Goal: Information Seeking & Learning: Understand process/instructions

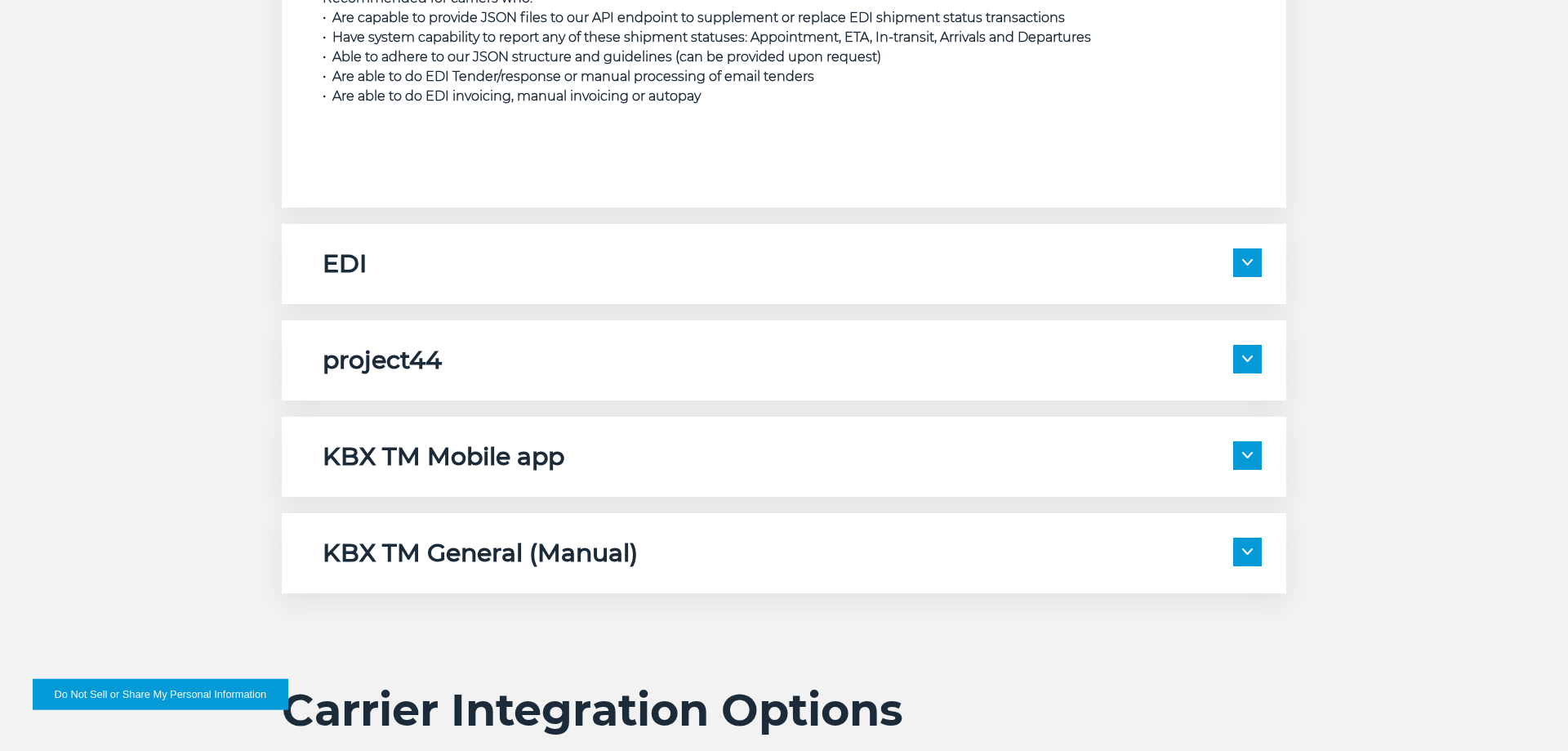
scroll to position [2582, 0]
click at [1244, 266] on span at bounding box center [1248, 262] width 29 height 29
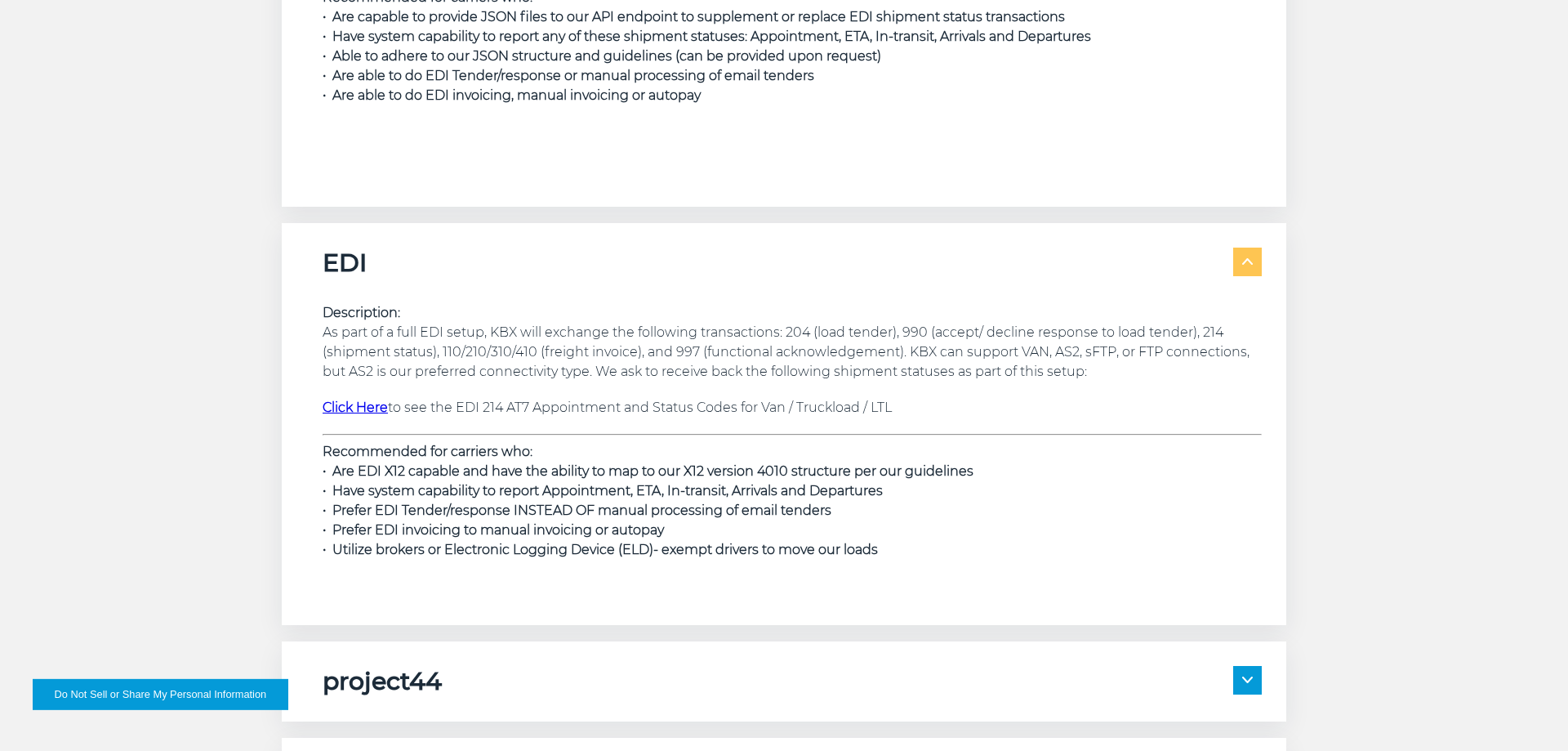
click at [1252, 264] on span at bounding box center [1248, 262] width 29 height 29
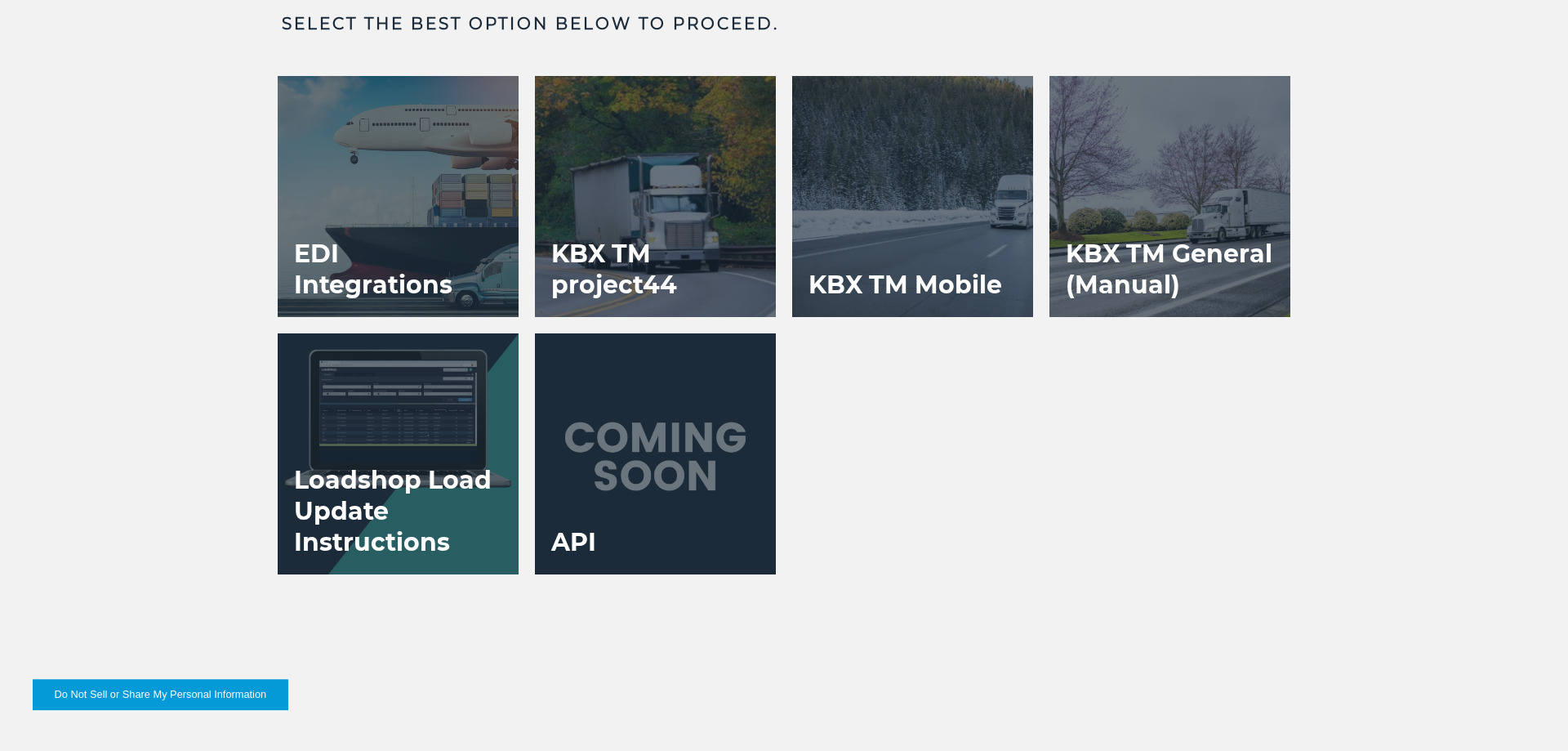
scroll to position [3331, 0]
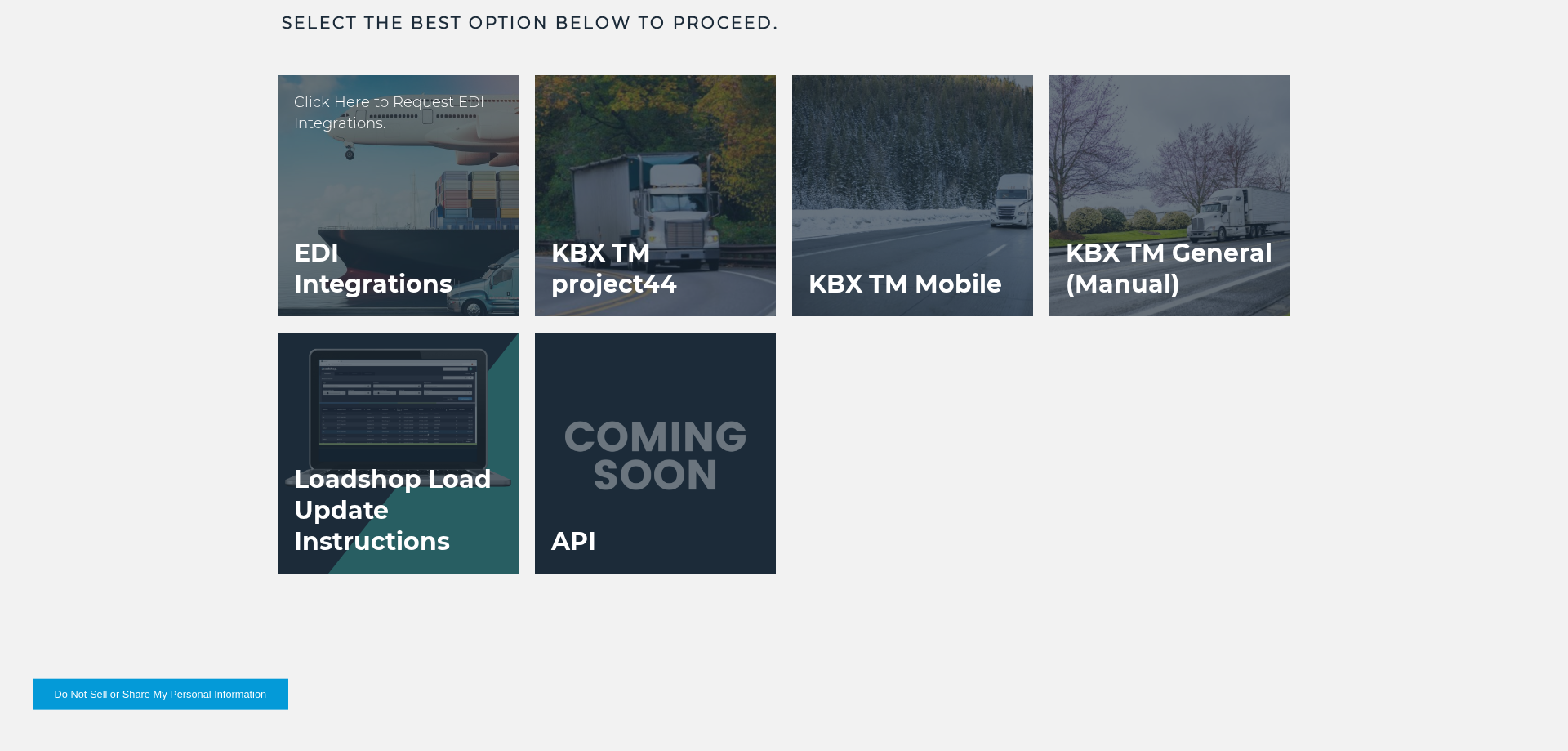
click at [428, 212] on div at bounding box center [398, 196] width 241 height 241
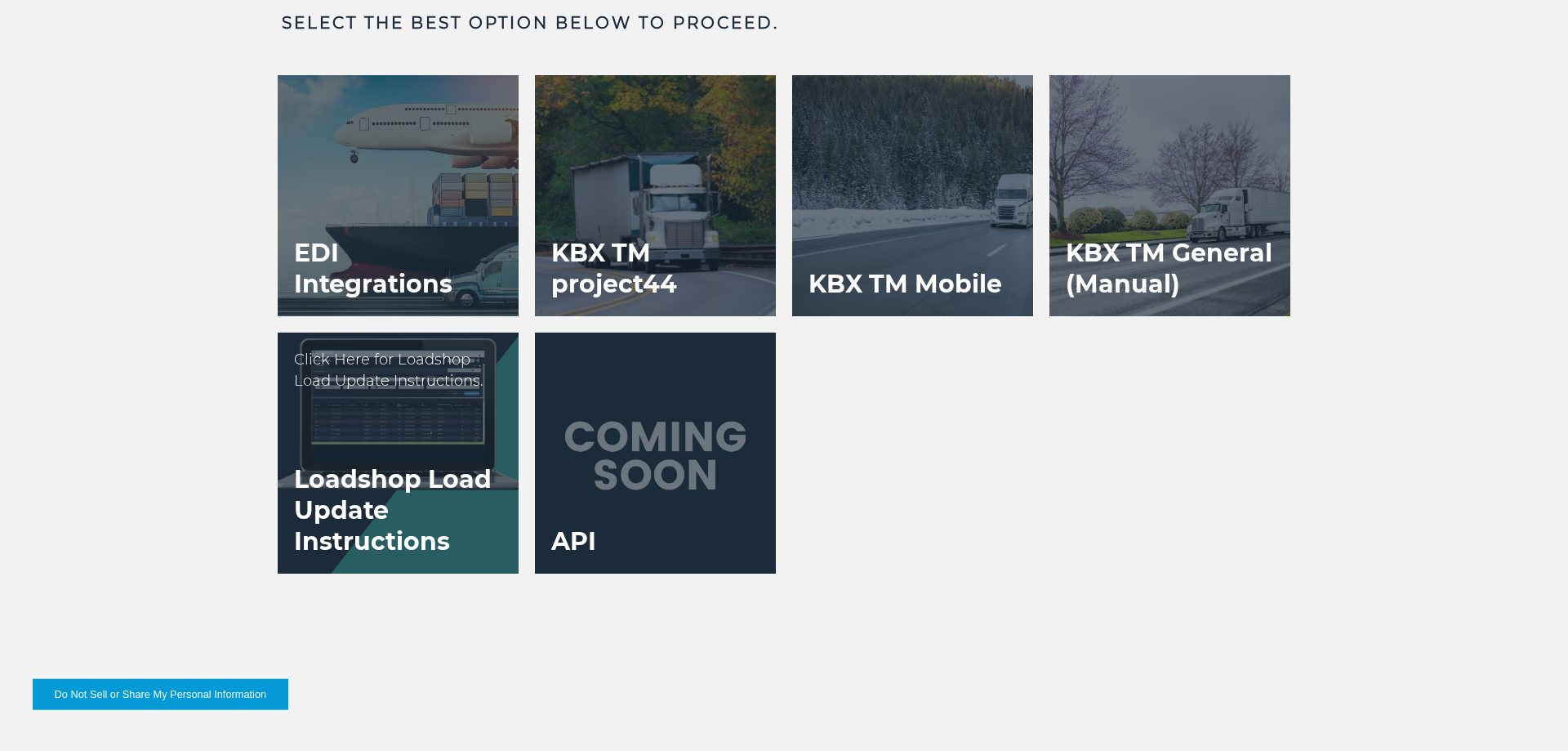
click at [329, 477] on h3 "Loadshop Load Update Instructions" at bounding box center [398, 510] width 241 height 126
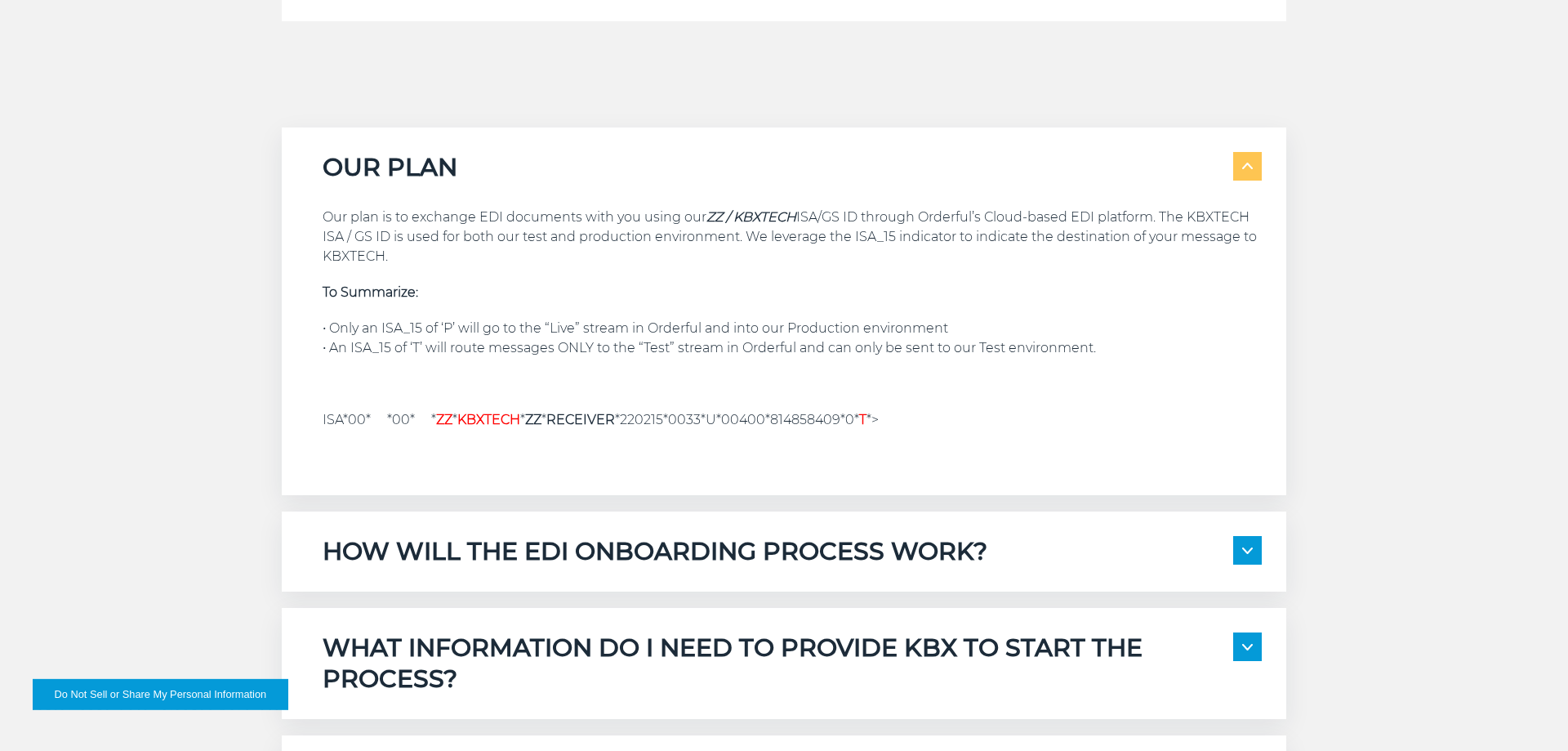
scroll to position [1333, 0]
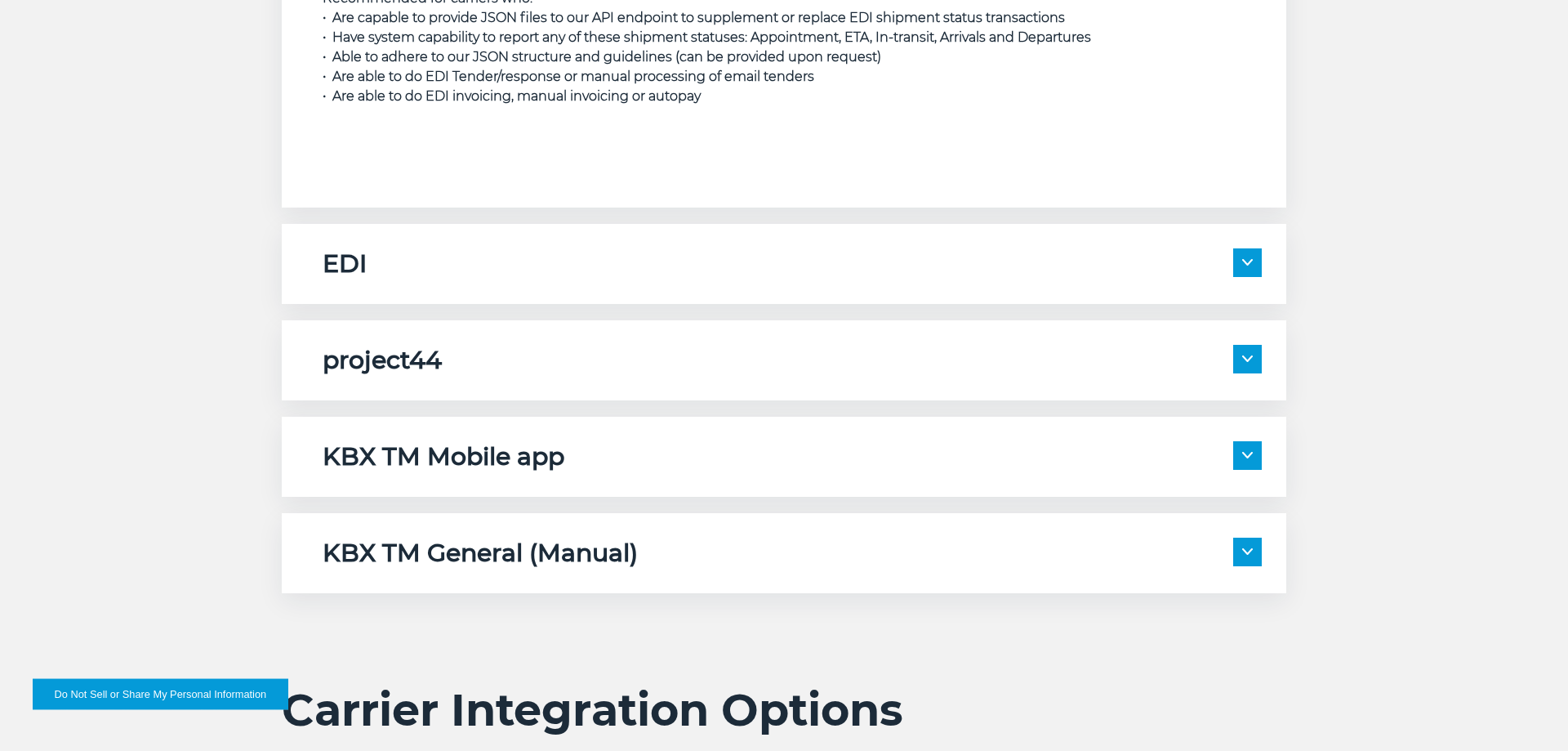
scroll to position [2582, 0]
click at [1242, 261] on img at bounding box center [1248, 261] width 11 height 6
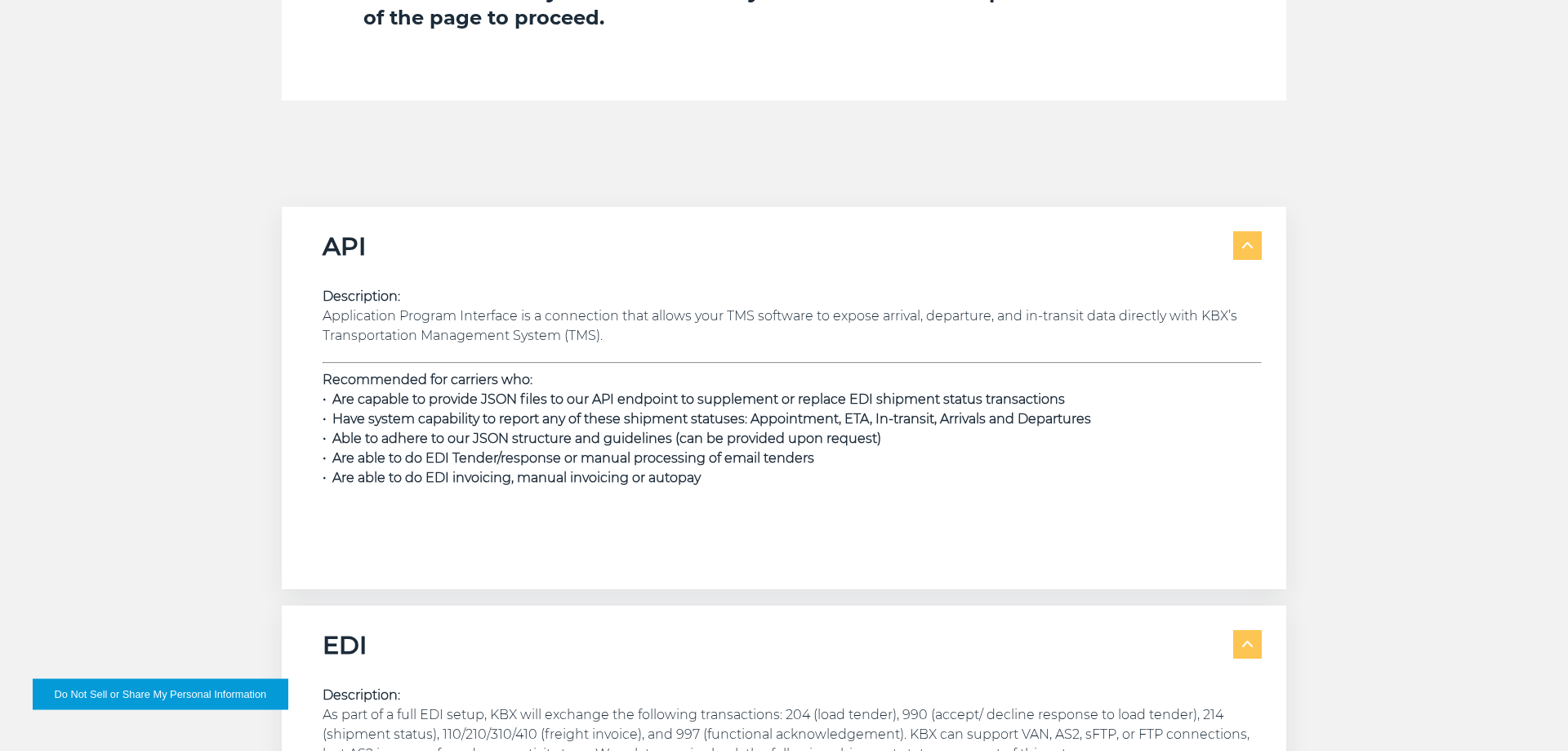
scroll to position [2197, 0]
